Goal: Task Accomplishment & Management: Use online tool/utility

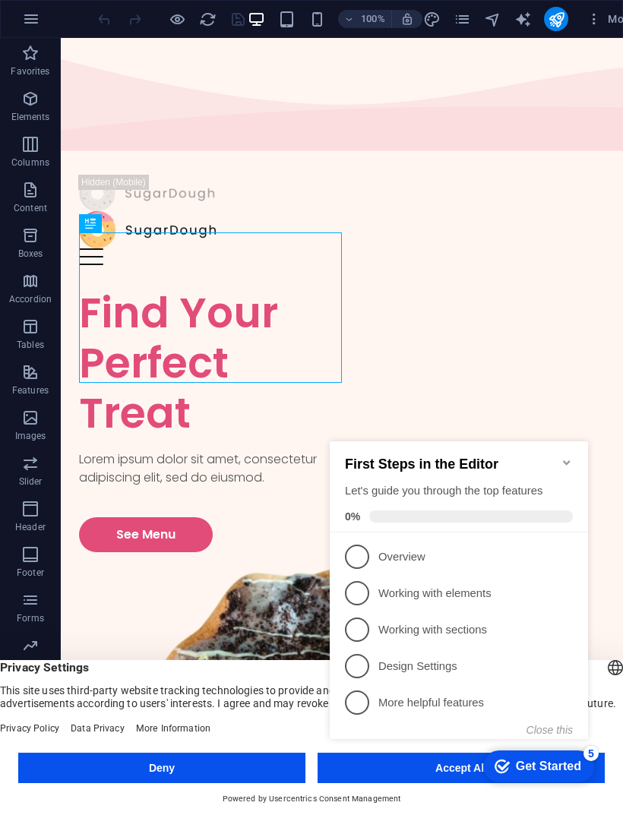
click at [28, 556] on icon "button" at bounding box center [30, 554] width 18 height 18
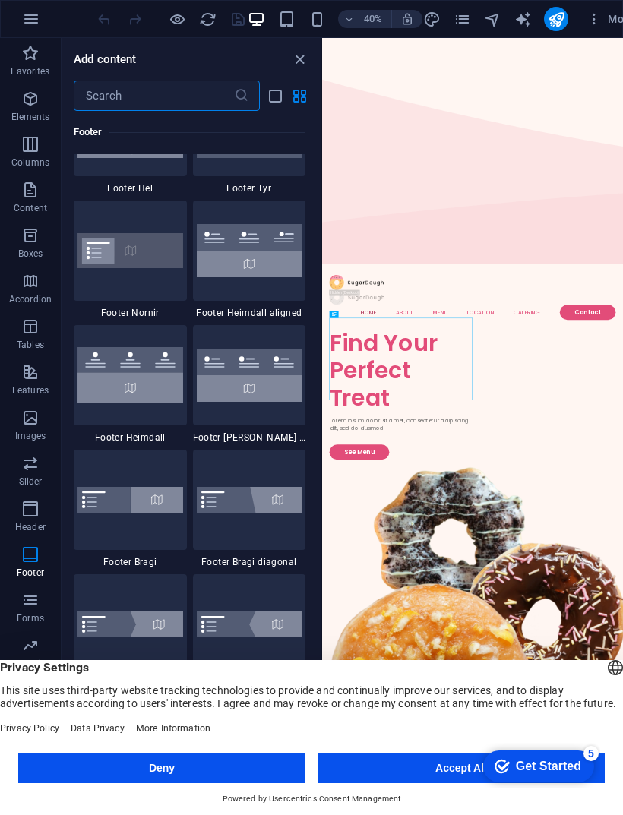
scroll to position [10139, 0]
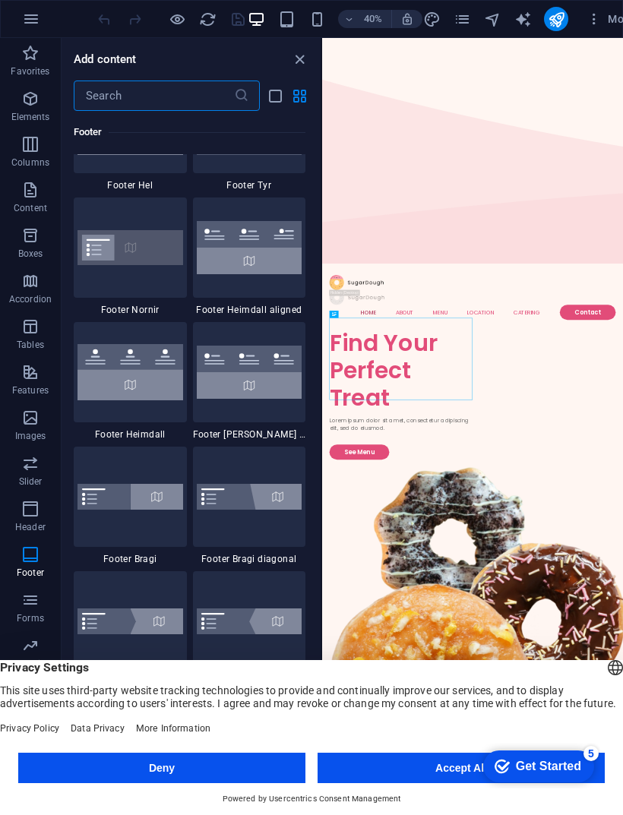
click at [27, 416] on icon "button" at bounding box center [30, 418] width 18 height 18
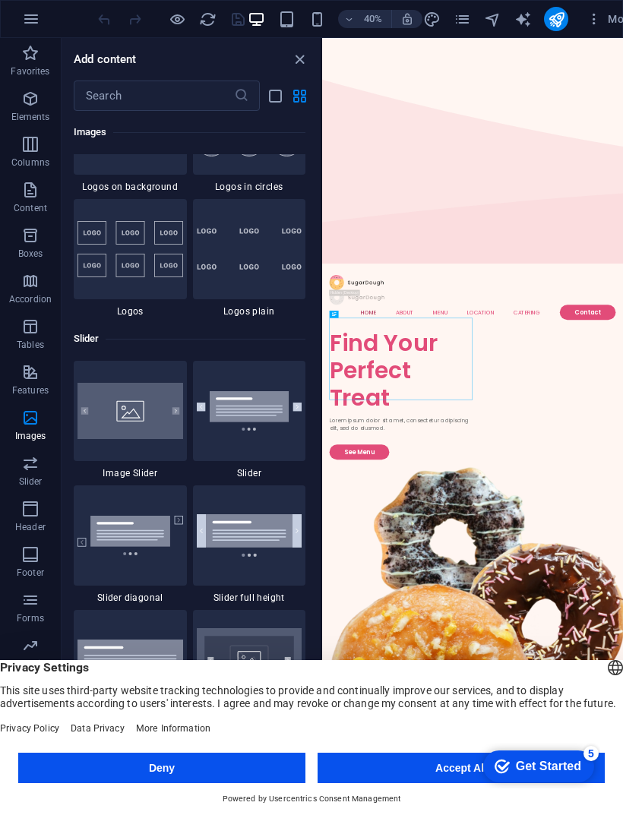
scroll to position [8407, 0]
click at [302, 62] on icon "close panel" at bounding box center [299, 59] width 17 height 17
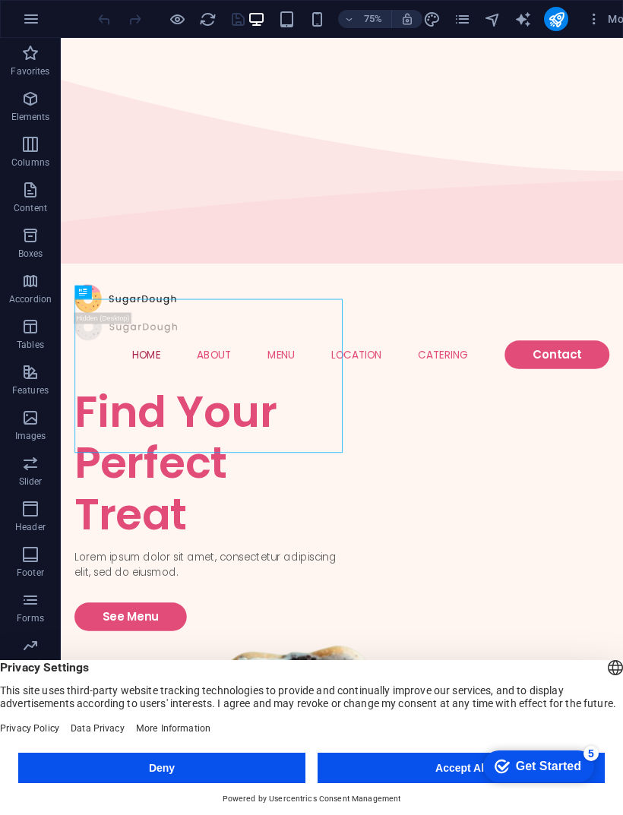
click at [192, 367] on div at bounding box center [435, 385] width 713 height 37
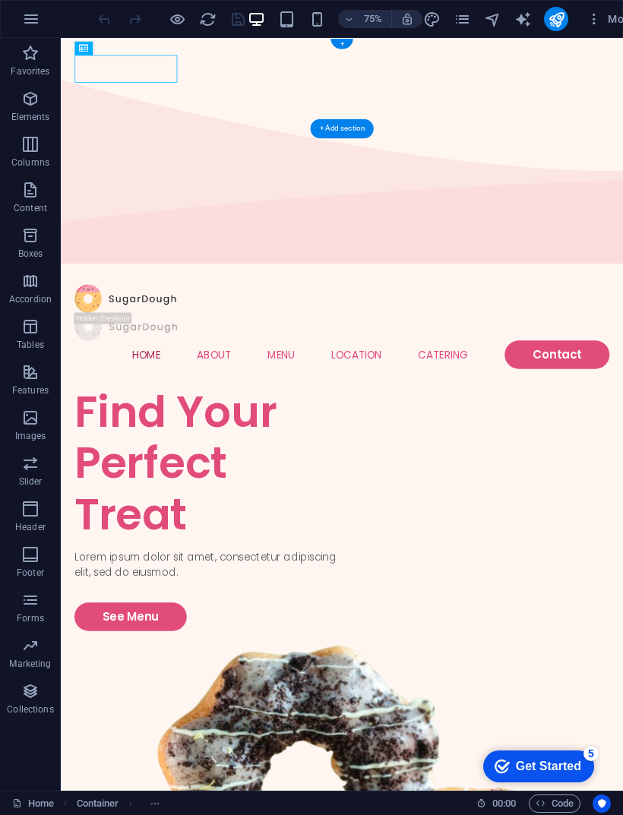
click at [36, 325] on icon "button" at bounding box center [30, 327] width 18 height 18
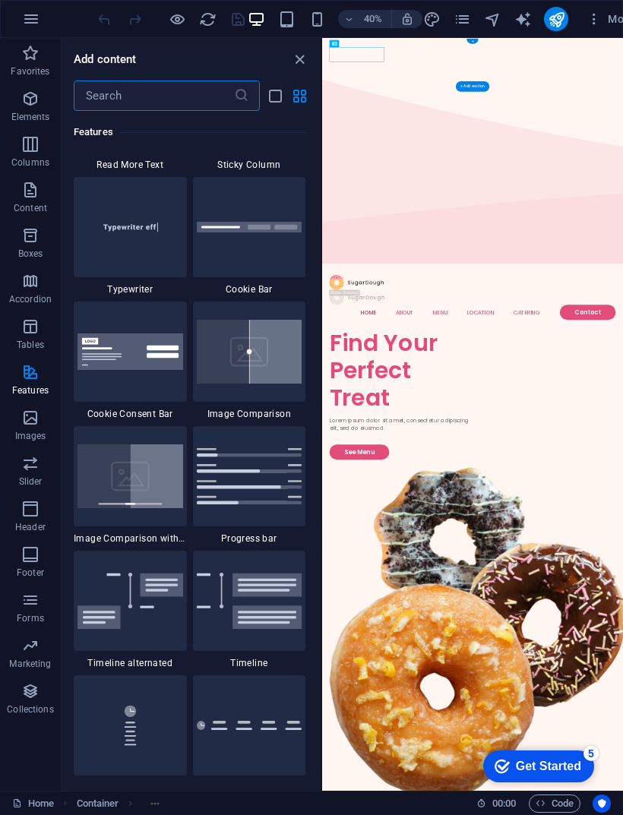
scroll to position [6026, 0]
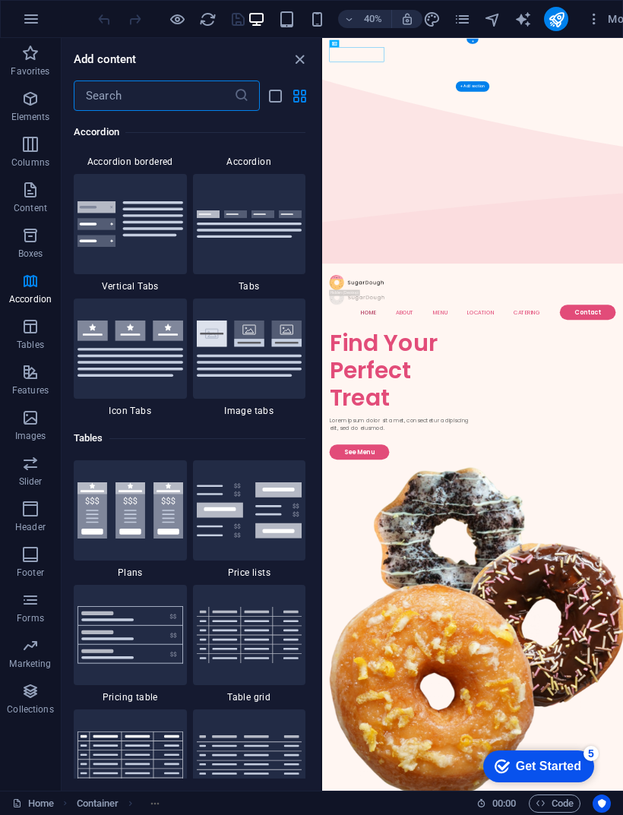
click at [29, 147] on icon "button" at bounding box center [30, 144] width 18 height 18
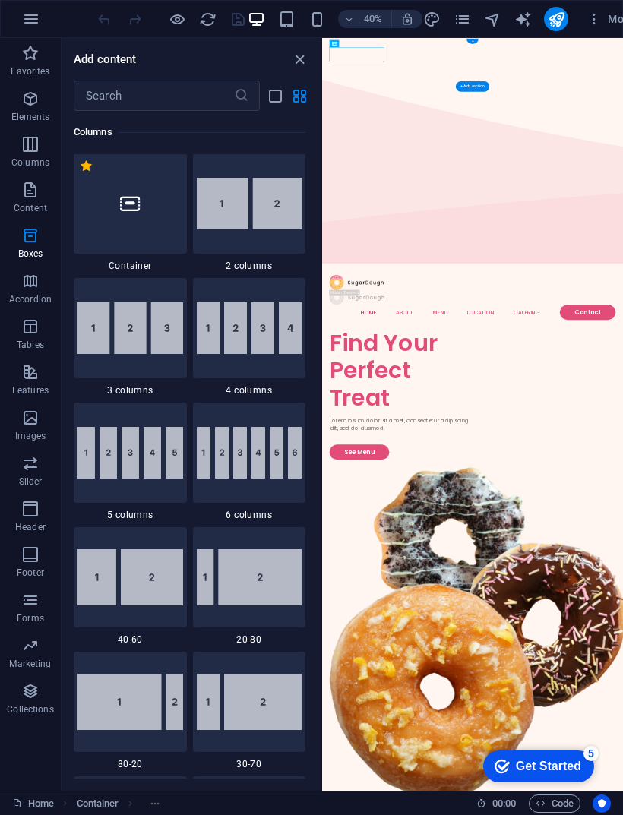
scroll to position [752, 0]
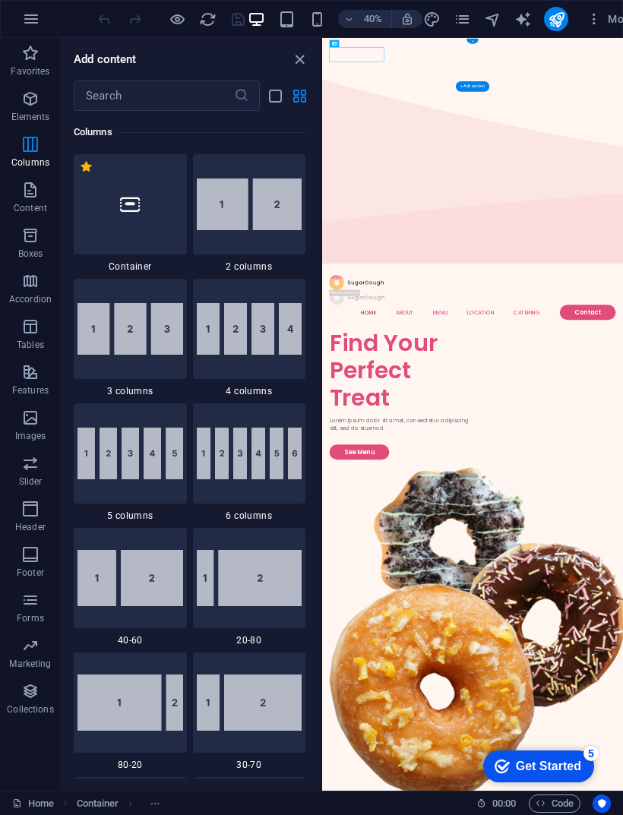
click at [30, 101] on icon "button" at bounding box center [30, 99] width 18 height 18
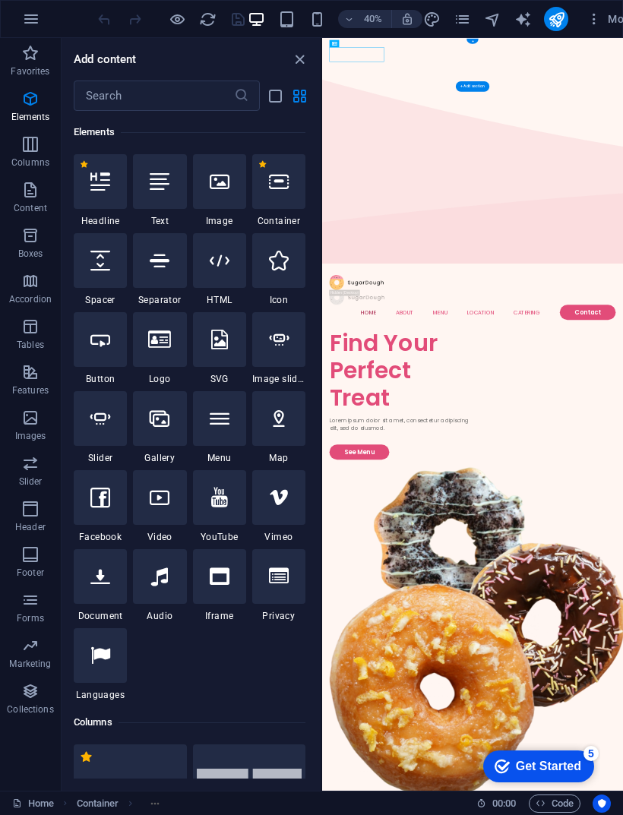
scroll to position [162, 0]
click at [163, 182] on icon at bounding box center [160, 182] width 20 height 20
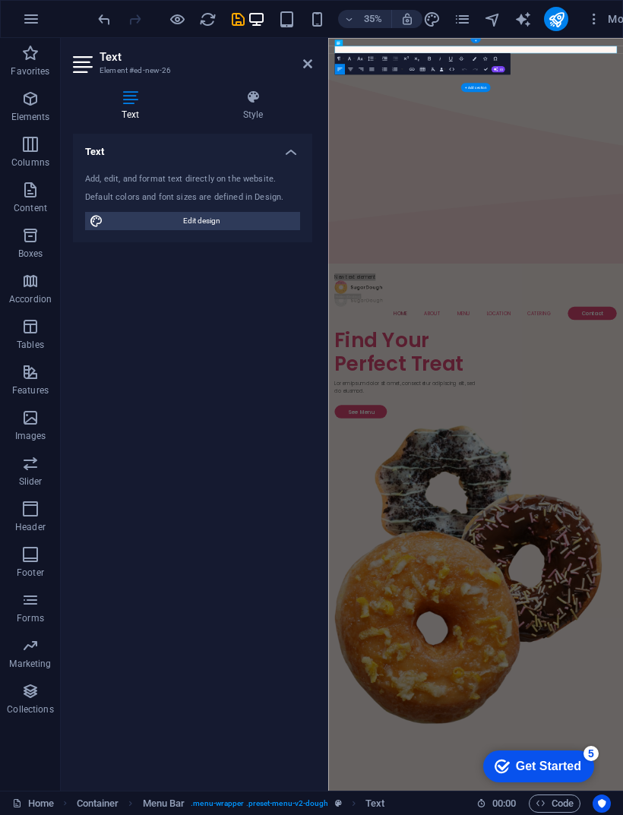
click at [308, 60] on icon at bounding box center [307, 64] width 9 height 12
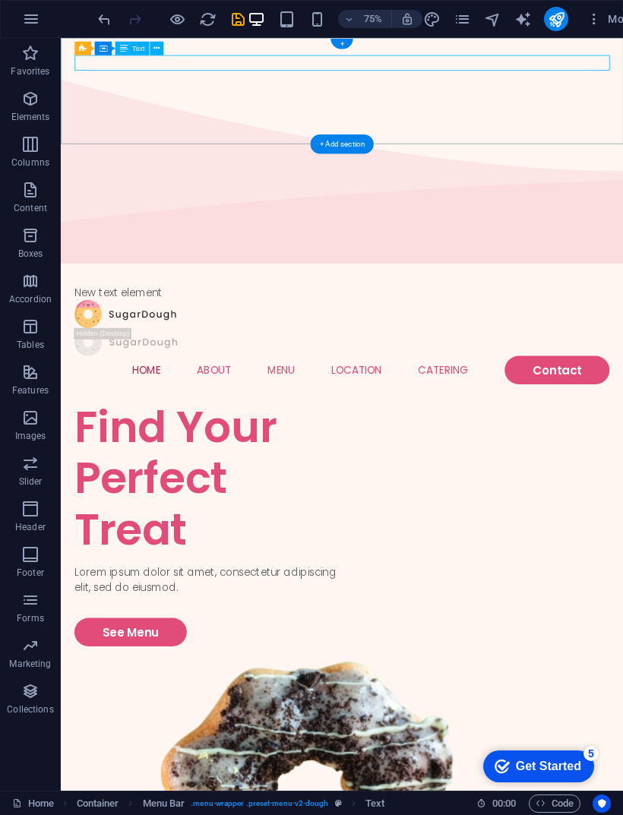
click at [237, 367] on div "New text element" at bounding box center [435, 377] width 713 height 21
click at [160, 47] on icon at bounding box center [156, 49] width 6 height 12
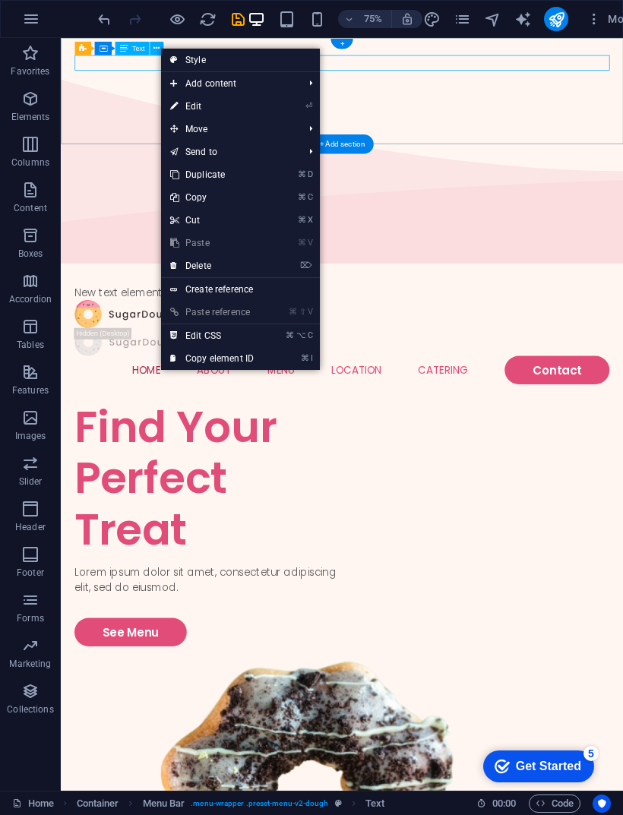
click at [236, 109] on link "⏎ Edit" at bounding box center [212, 106] width 102 height 23
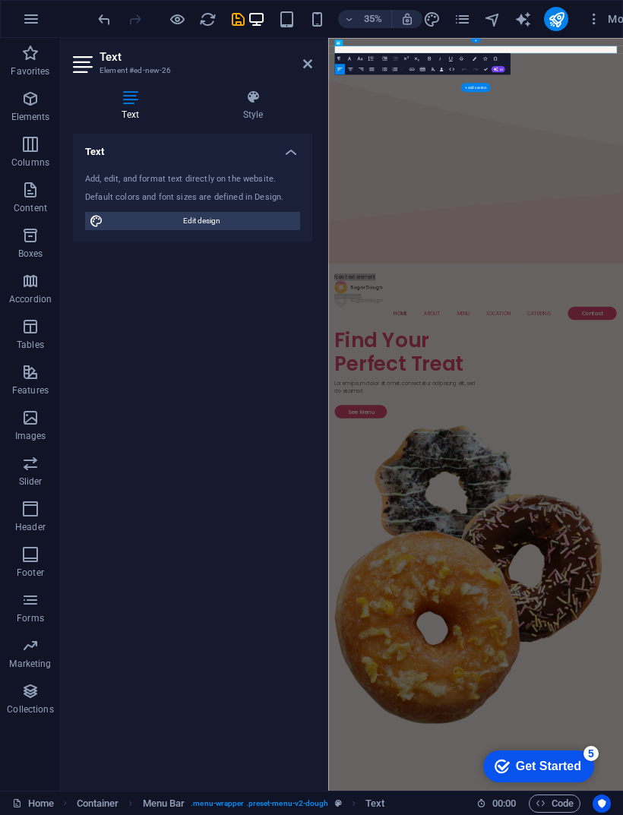
click at [254, 117] on h4 "Style" at bounding box center [253, 106] width 119 height 32
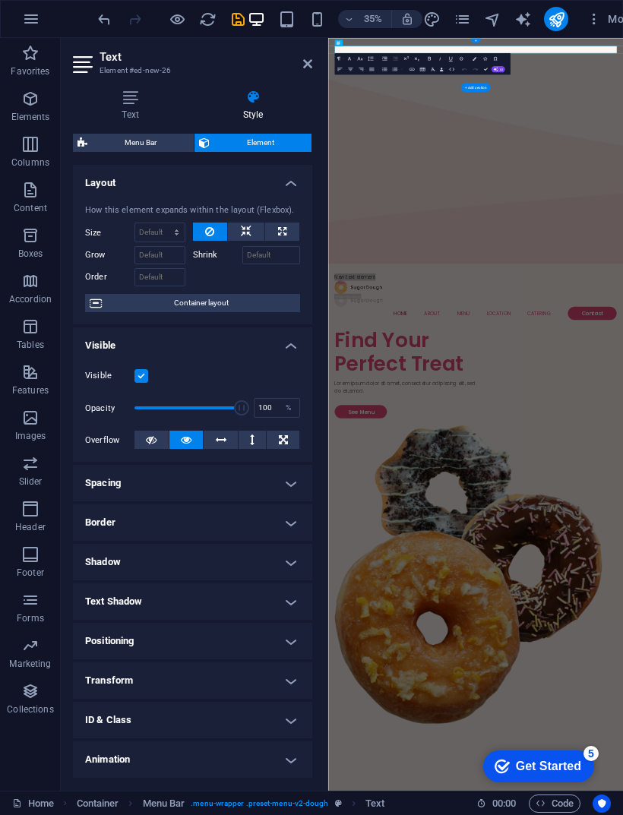
click at [306, 65] on icon at bounding box center [307, 64] width 9 height 12
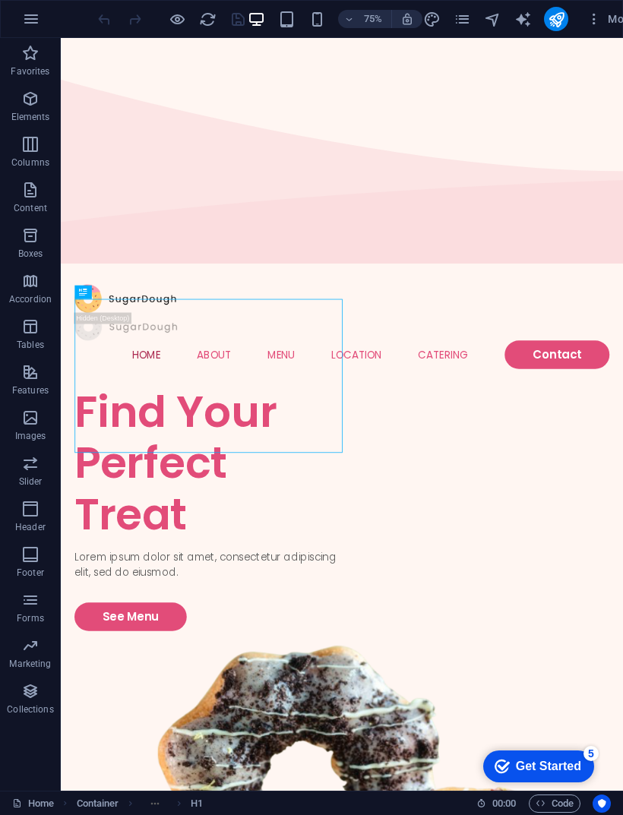
click at [0, 0] on icon "button" at bounding box center [0, 0] width 0 height 0
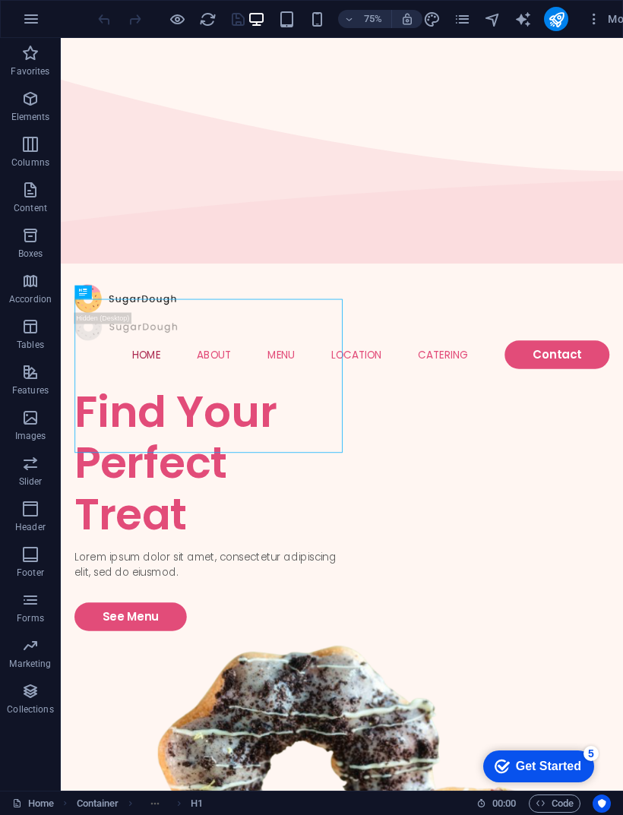
click at [30, 96] on icon "button" at bounding box center [30, 99] width 18 height 18
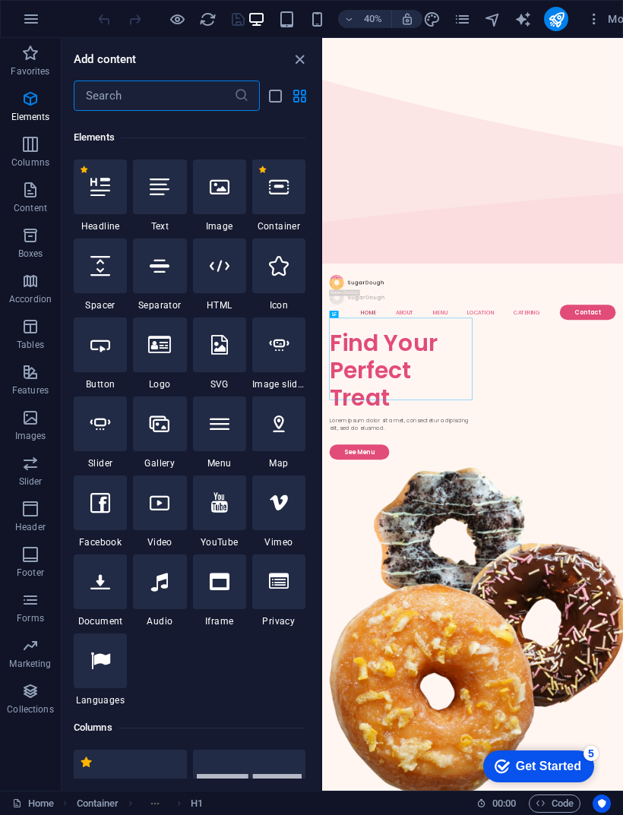
scroll to position [162, 0]
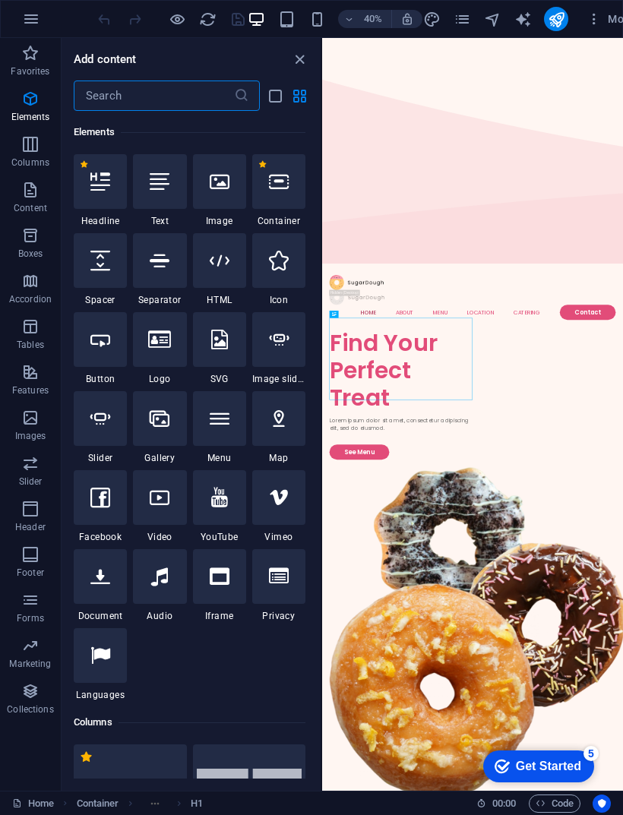
click at [25, 52] on icon "button" at bounding box center [30, 53] width 18 height 18
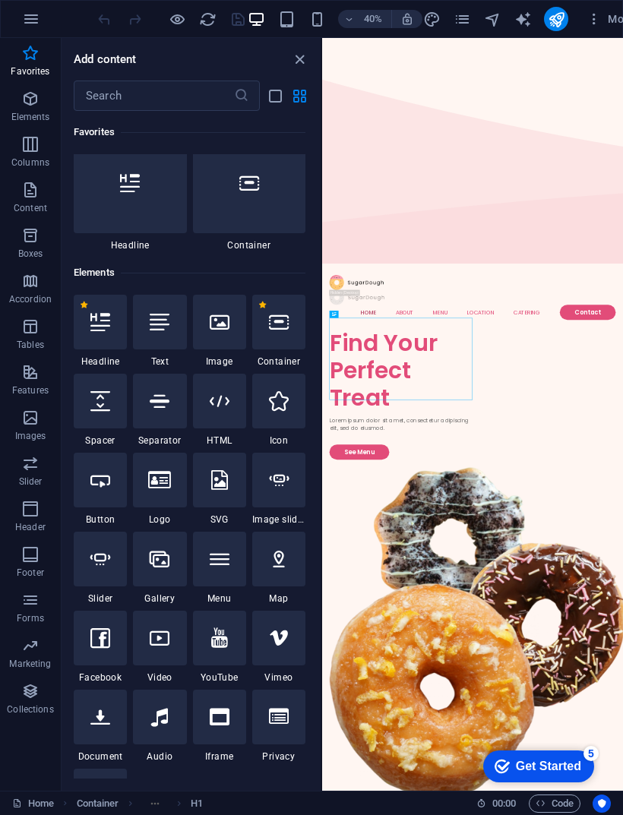
scroll to position [0, 0]
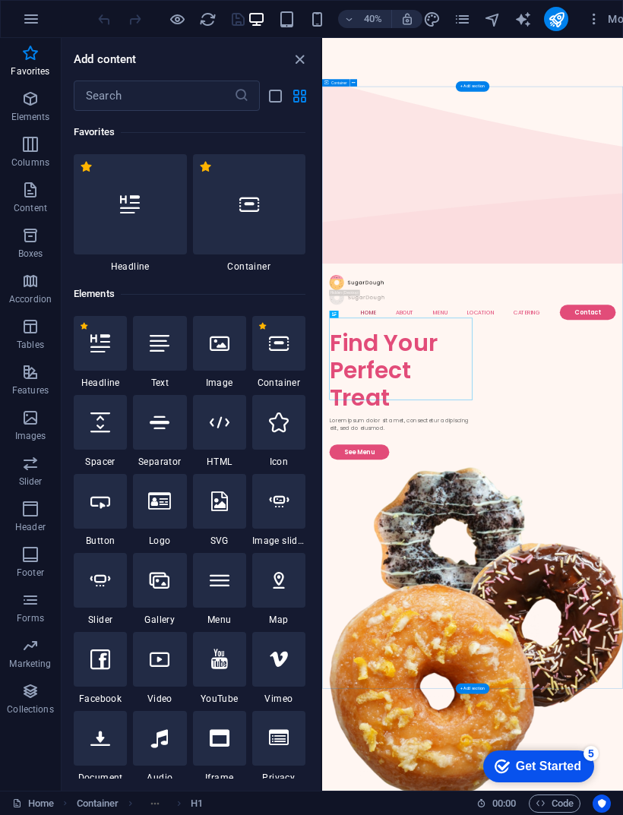
click at [292, 65] on icon "close panel" at bounding box center [299, 59] width 17 height 17
